Goal: Task Accomplishment & Management: Manage account settings

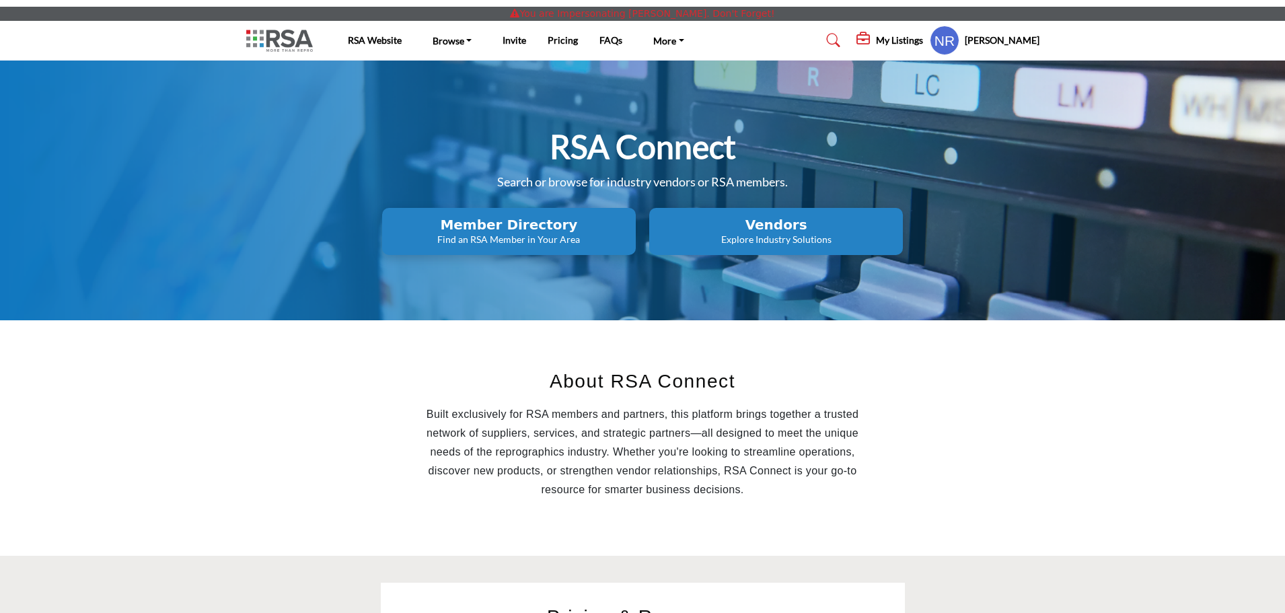
click at [919, 38] on h5 "My Listings" at bounding box center [899, 40] width 47 height 12
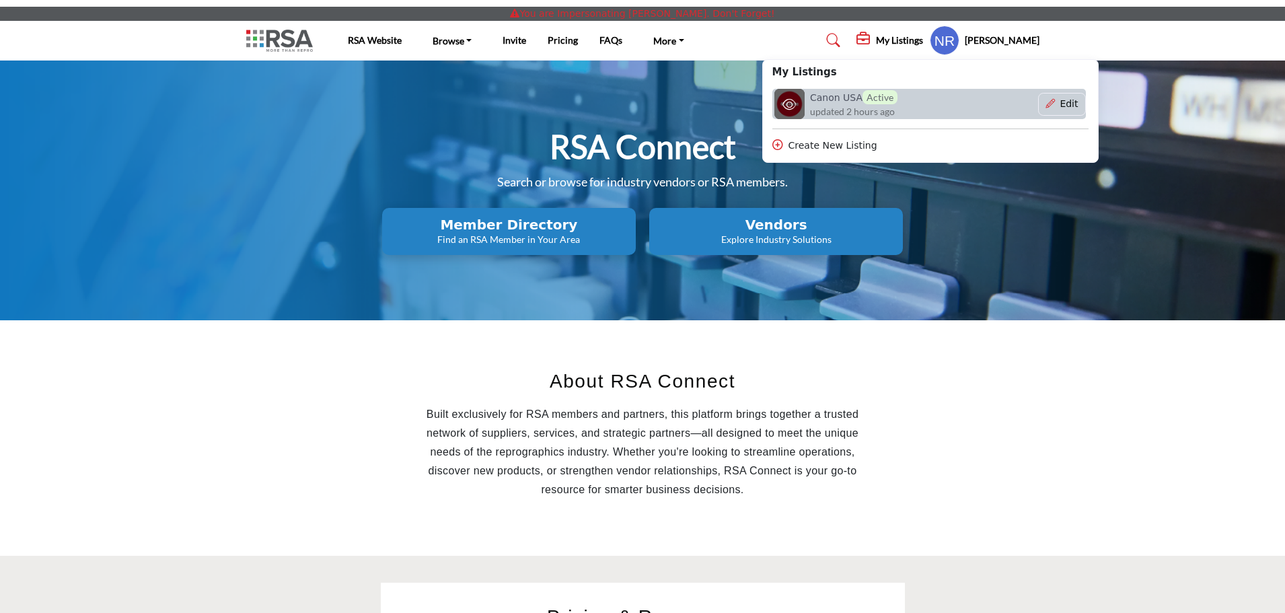
click at [885, 101] on span "Active" at bounding box center [880, 97] width 35 height 14
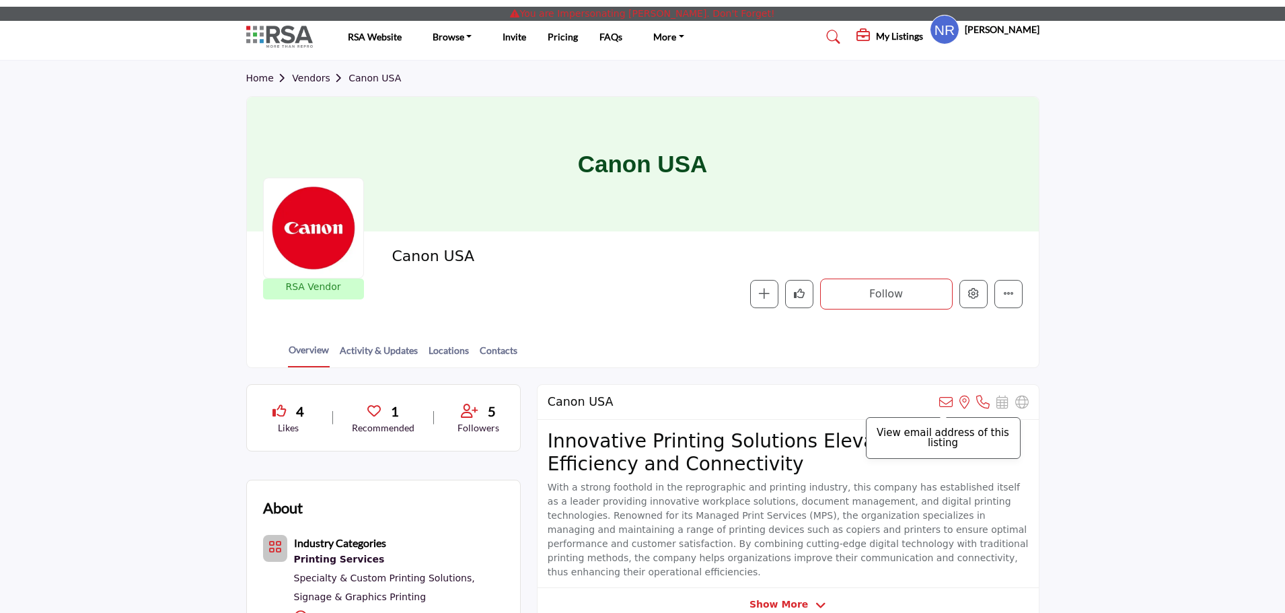
scroll to position [147, 0]
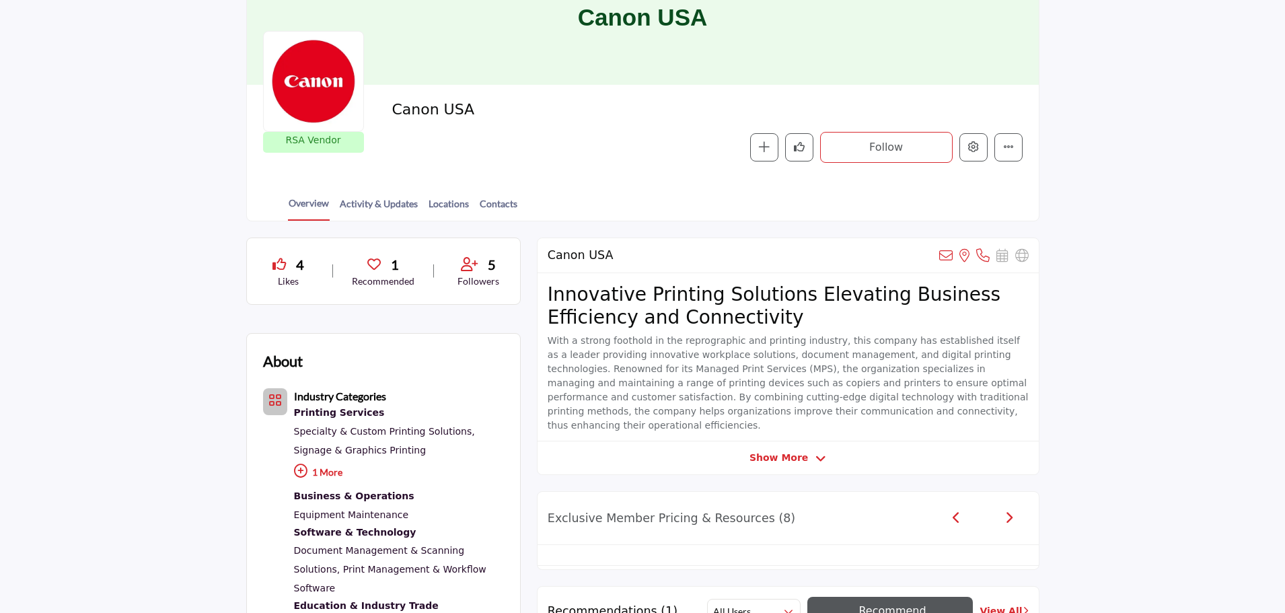
click at [0, 0] on div at bounding box center [0, 0] width 0 height 0
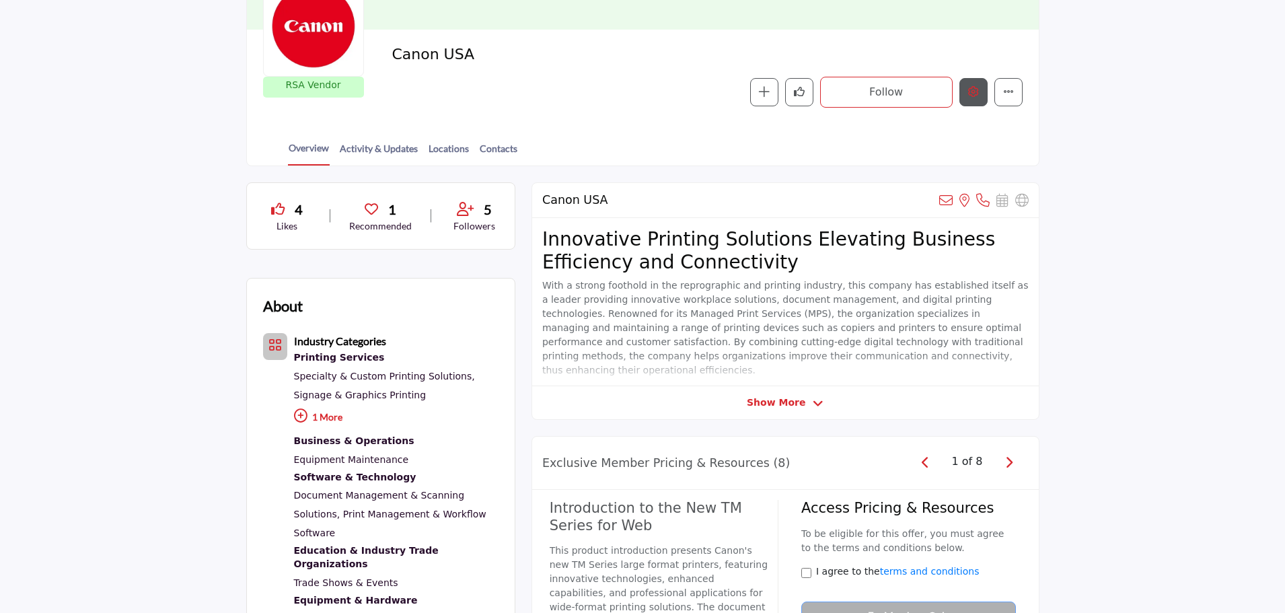
click at [976, 96] on icon "Edit company" at bounding box center [973, 91] width 11 height 11
click at [980, 95] on button "Edit company" at bounding box center [974, 92] width 28 height 28
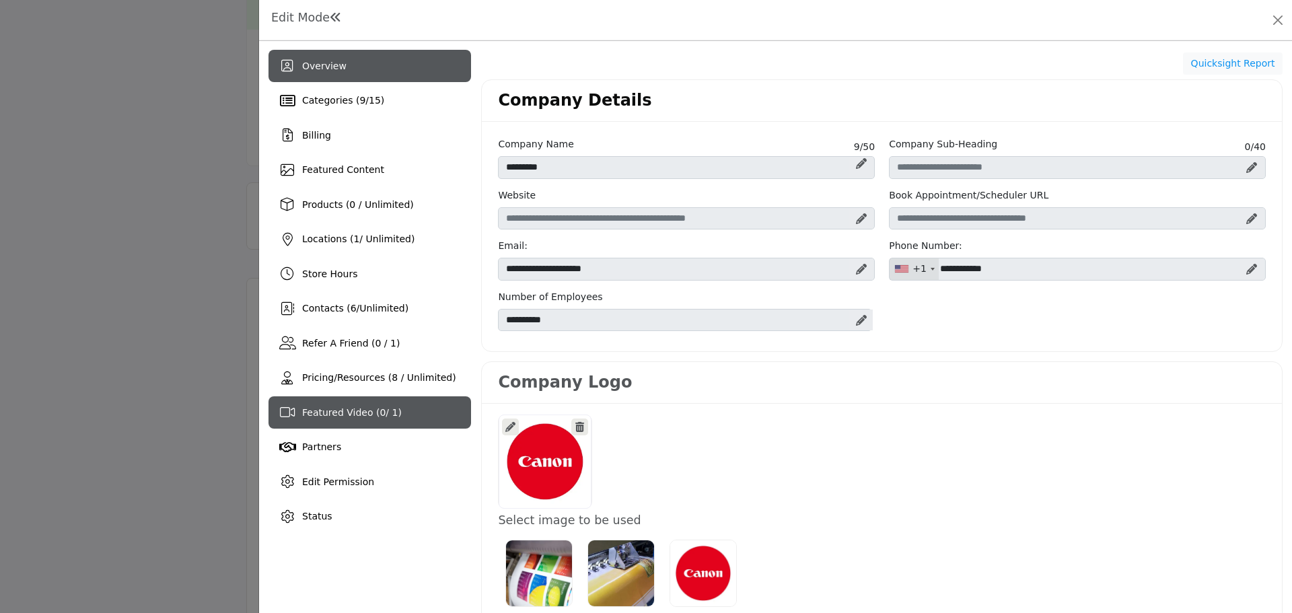
click at [340, 420] on div "Featured Video ( 0 / 1)" at bounding box center [370, 412] width 203 height 32
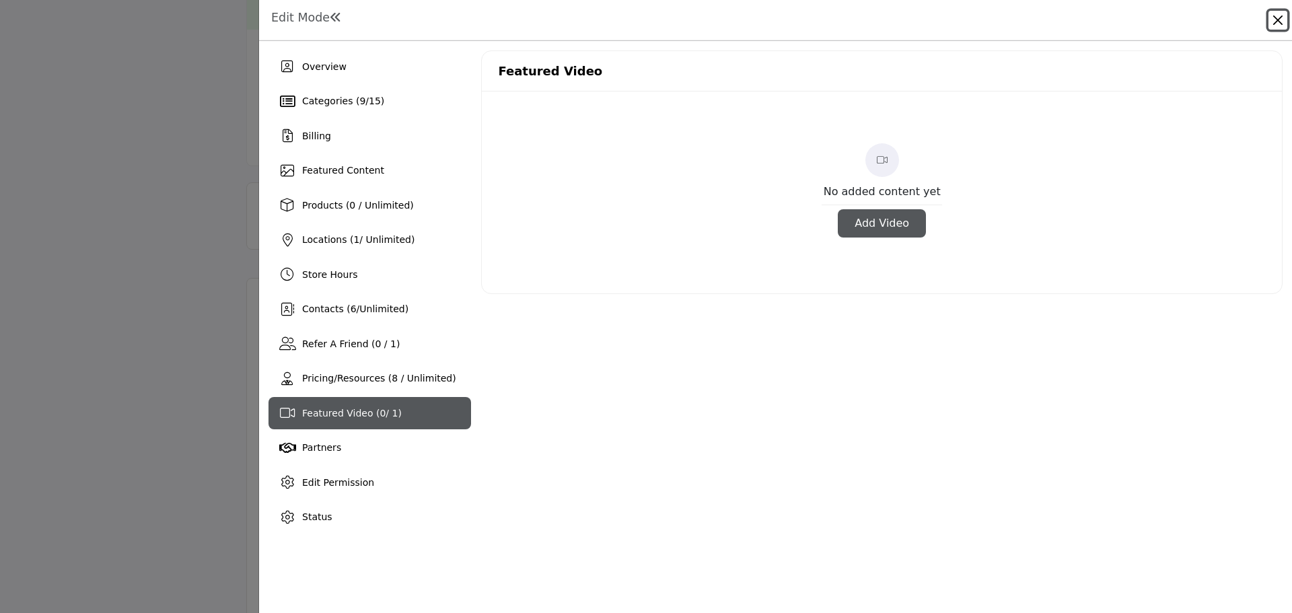
drag, startPoint x: 1273, startPoint y: 22, endPoint x: 1209, endPoint y: 7, distance: 65.8
click at [1273, 22] on button "Close" at bounding box center [1278, 20] width 19 height 19
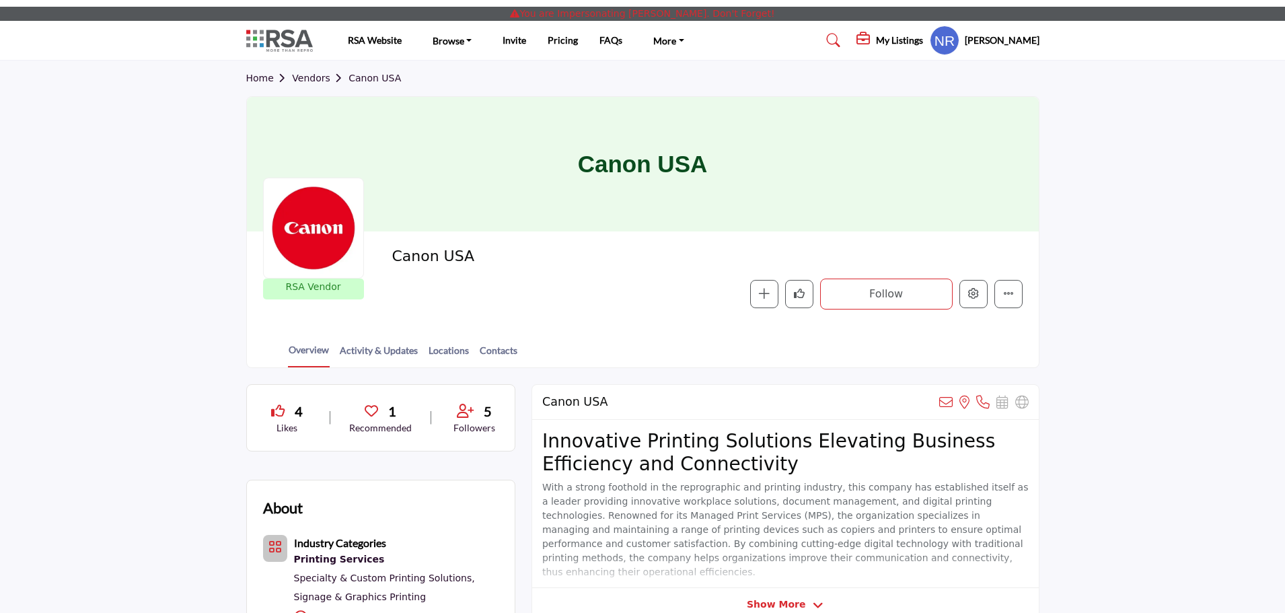
click at [917, 46] on h5 "My Listings" at bounding box center [899, 40] width 47 height 12
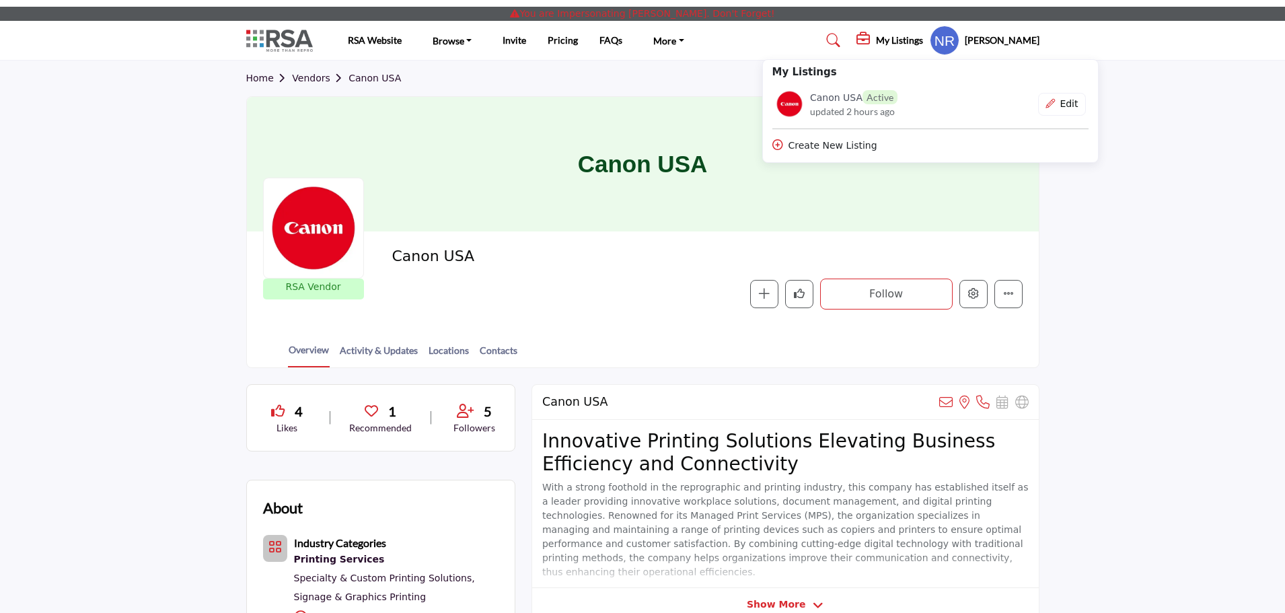
drag, startPoint x: 1147, startPoint y: 316, endPoint x: 1127, endPoint y: 301, distance: 24.6
click at [1147, 316] on section "Home Vendors Canon USA Canon USA RSA Vendor RSA Vendors are businesses that hav…" at bounding box center [642, 215] width 1285 height 308
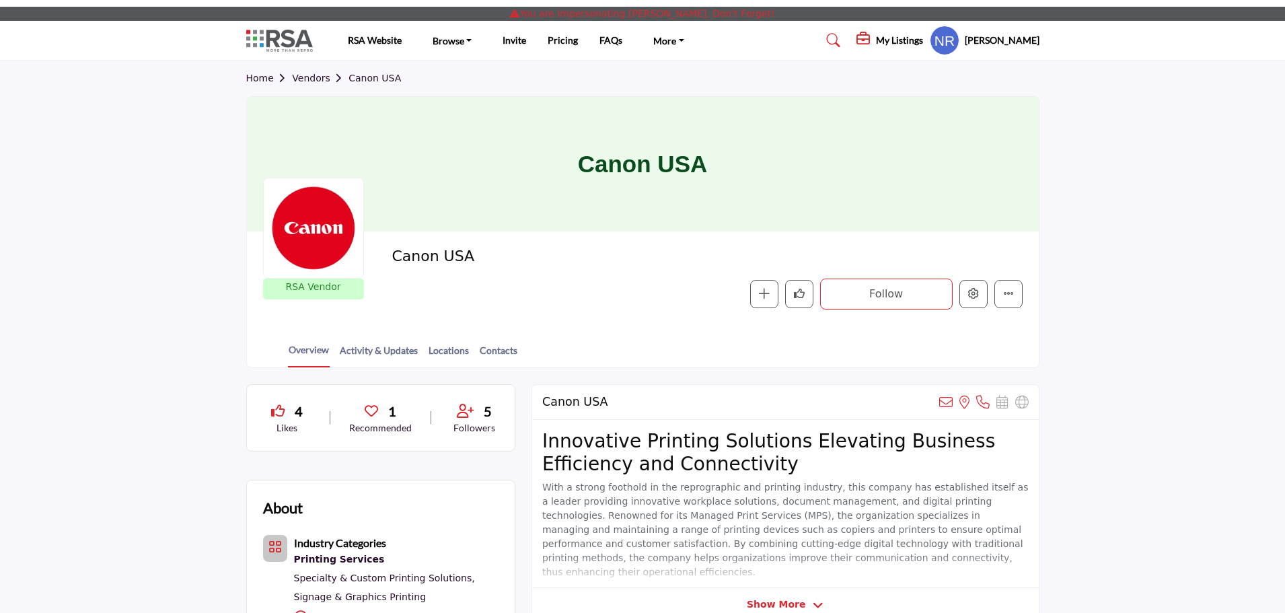
click at [920, 42] on h5 "My Listings" at bounding box center [899, 40] width 47 height 12
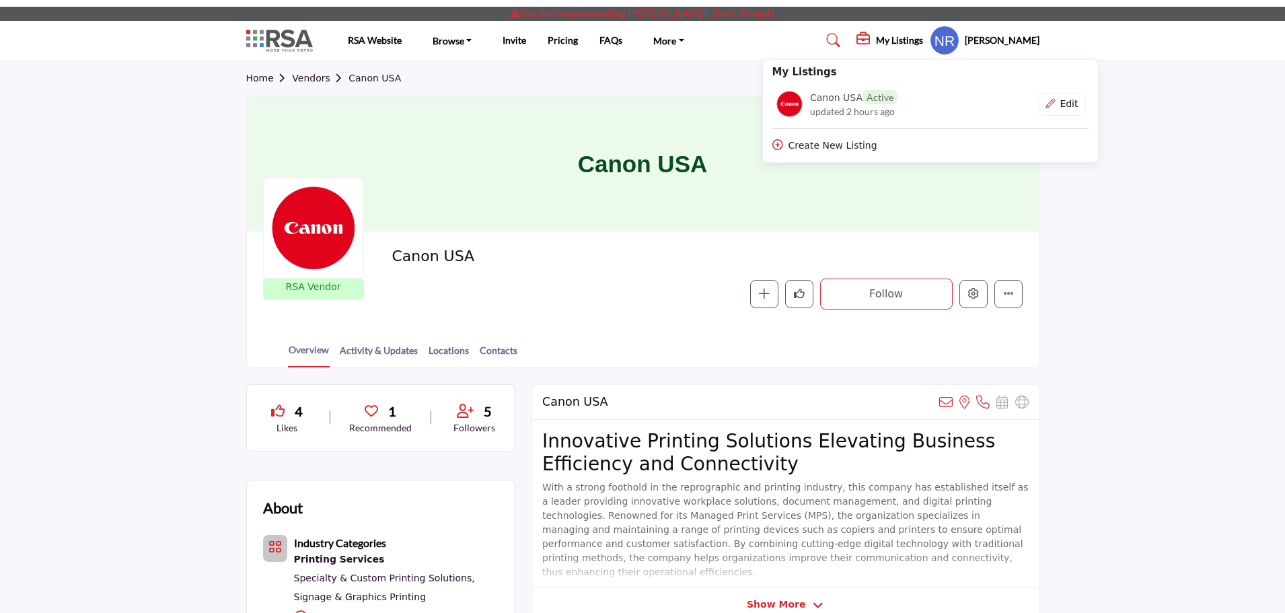
click at [1112, 234] on section "Home Vendors Canon USA Canon USA RSA Vendor RSA Vendors are businesses that hav…" at bounding box center [642, 215] width 1285 height 308
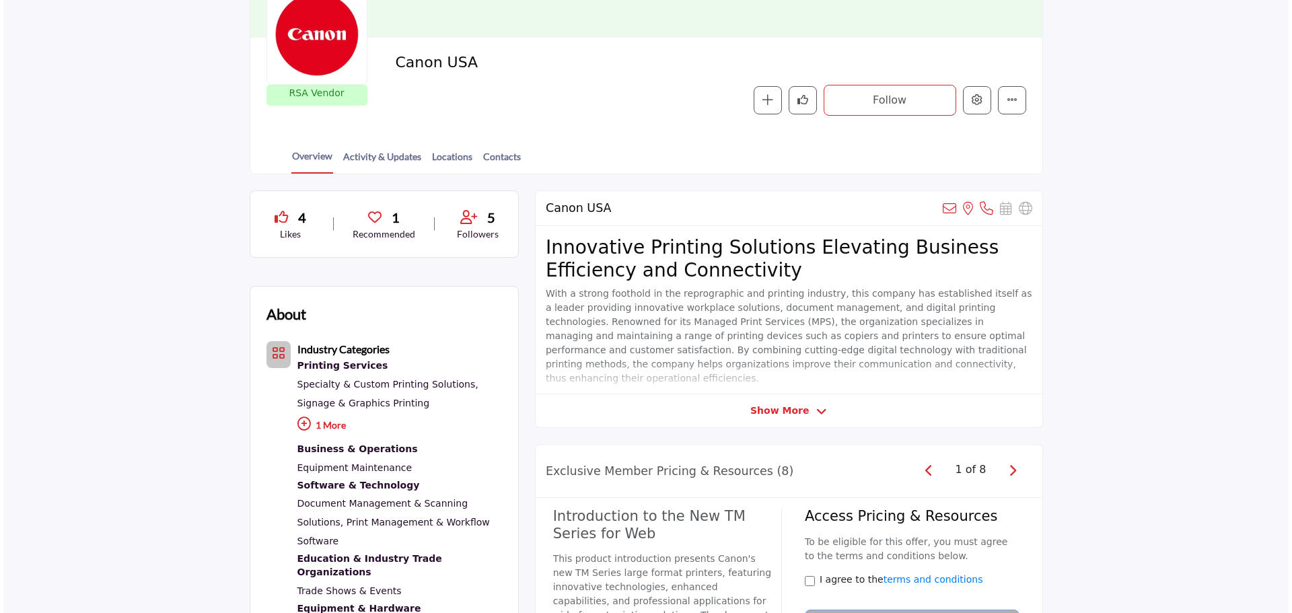
scroll to position [202, 0]
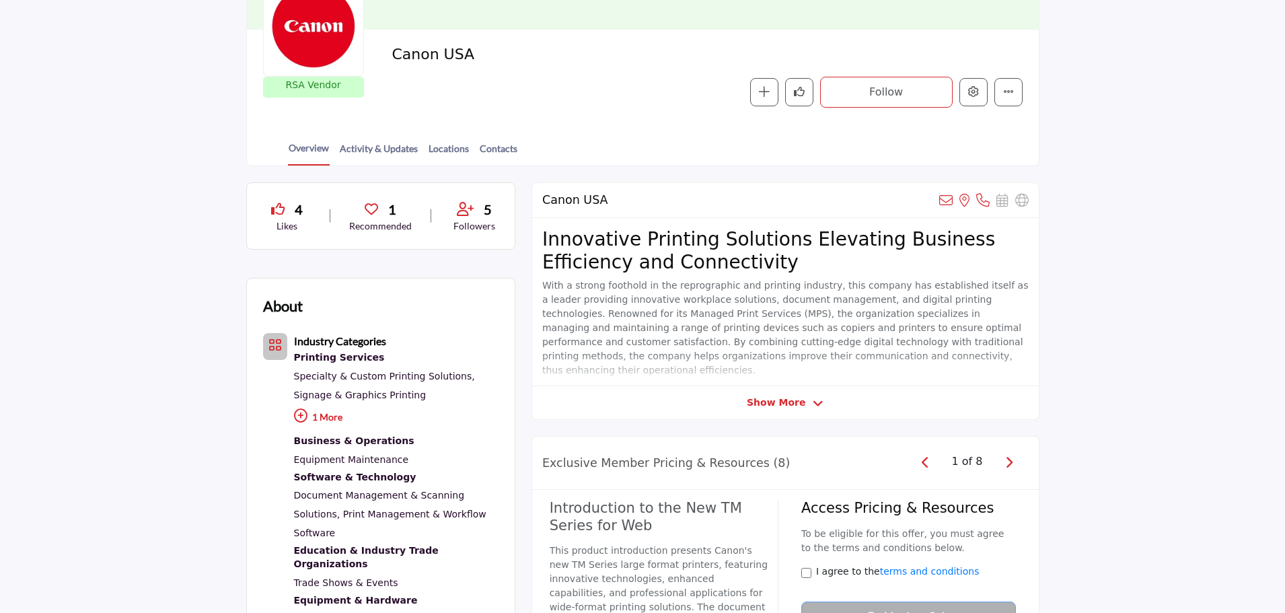
click at [758, 411] on div "Canon USA View email address of this listing View the location of this listing …" at bounding box center [786, 301] width 508 height 238
click at [804, 400] on span "Show More" at bounding box center [785, 403] width 77 height 14
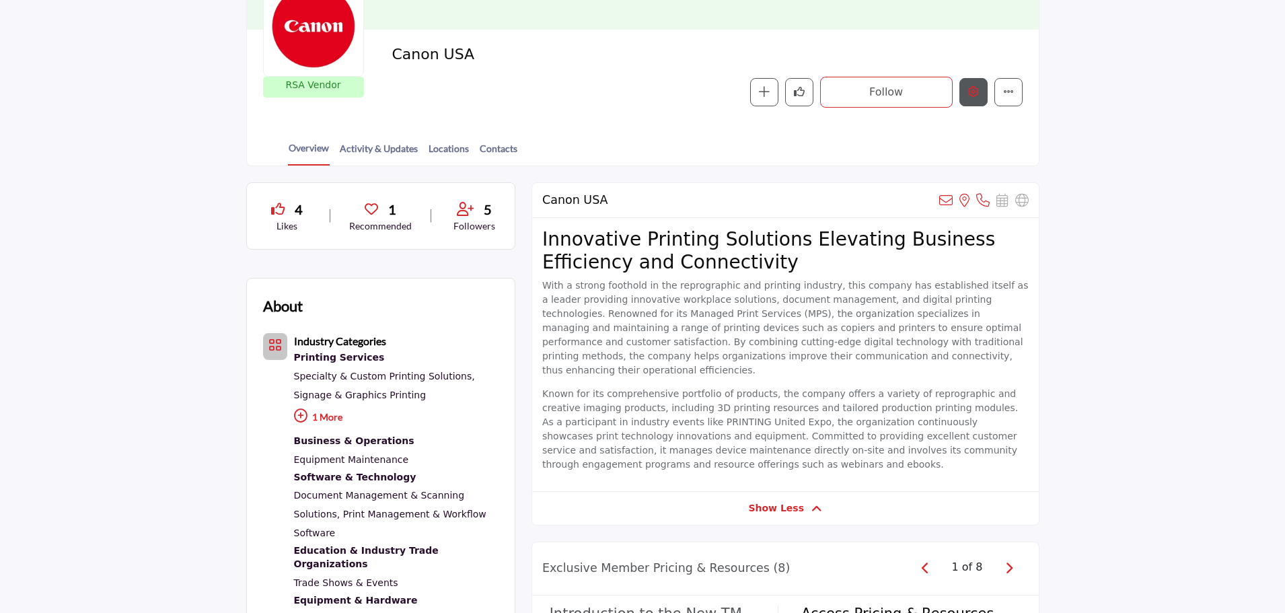
click at [979, 87] on button "Edit company" at bounding box center [974, 92] width 28 height 28
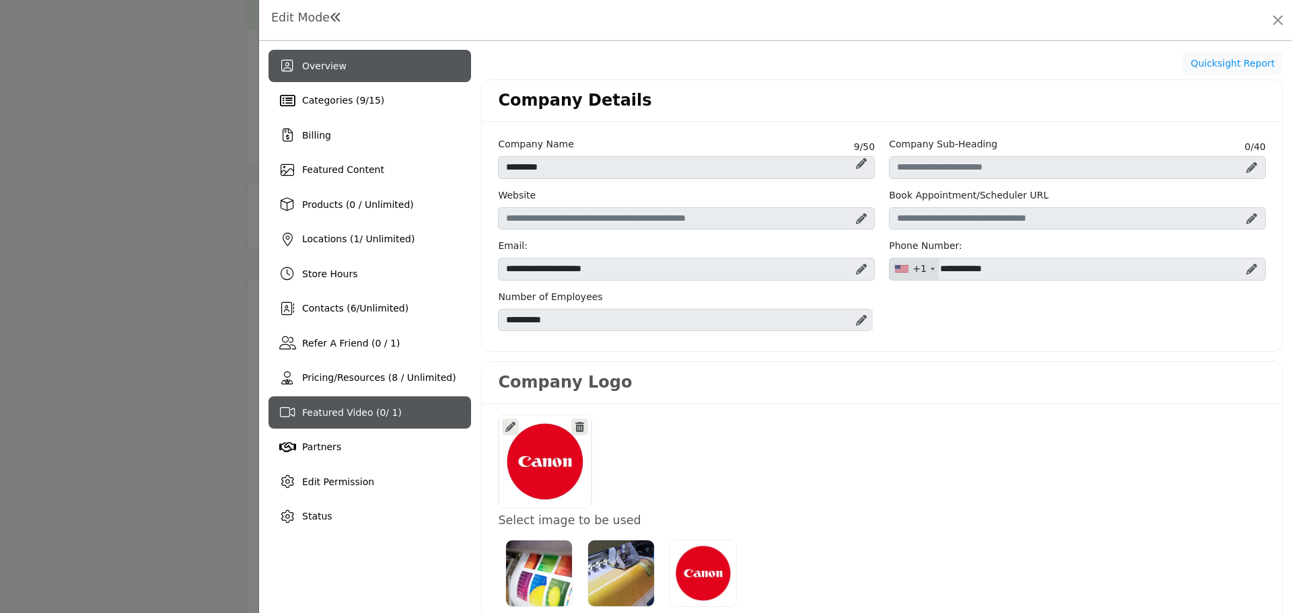
click at [360, 418] on span "Featured Video ( 0 / 1)" at bounding box center [352, 412] width 100 height 11
